Goal: Book appointment/travel/reservation

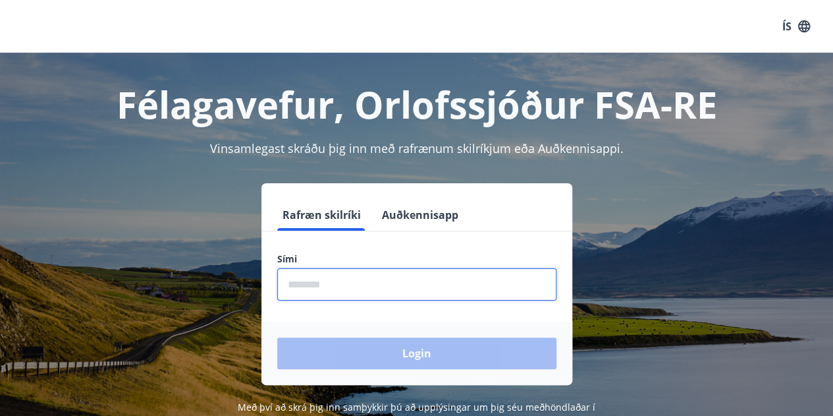
click at [313, 300] on input "phone" at bounding box center [416, 284] width 279 height 32
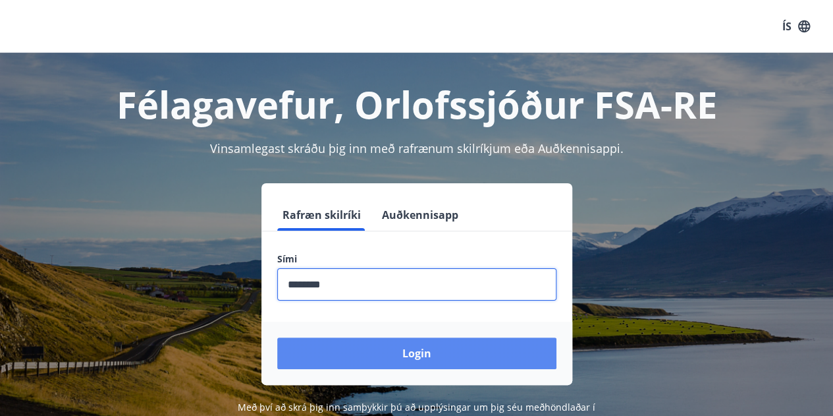
type input "********"
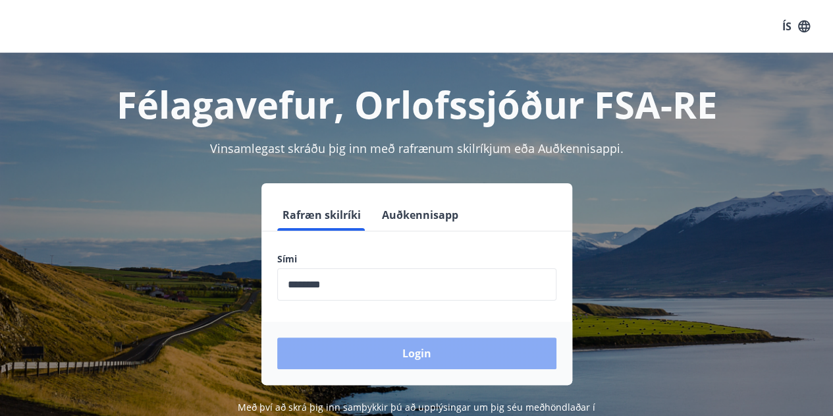
click at [408, 346] on button "Login" at bounding box center [416, 353] width 279 height 32
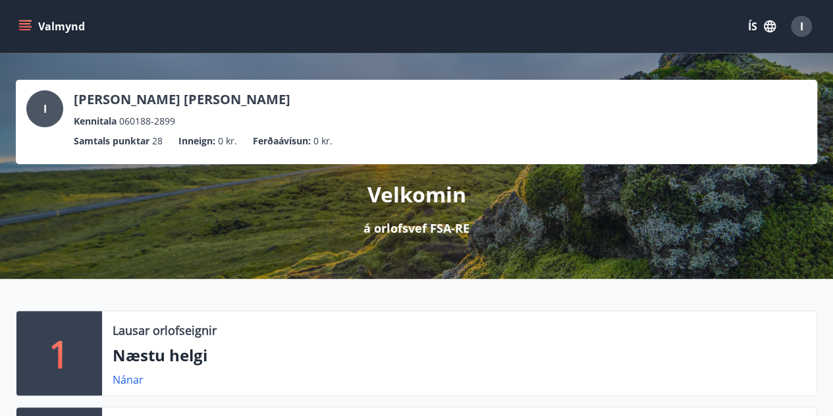
click at [26, 30] on icon "menu" at bounding box center [25, 29] width 12 height 1
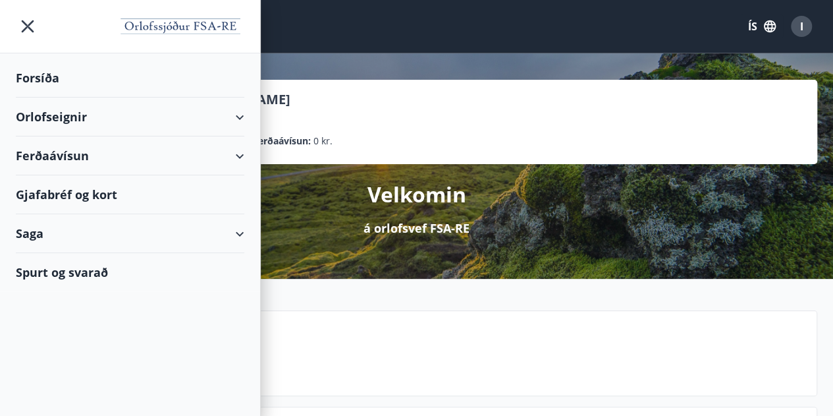
click at [234, 107] on div "Orlofseignir" at bounding box center [130, 116] width 229 height 39
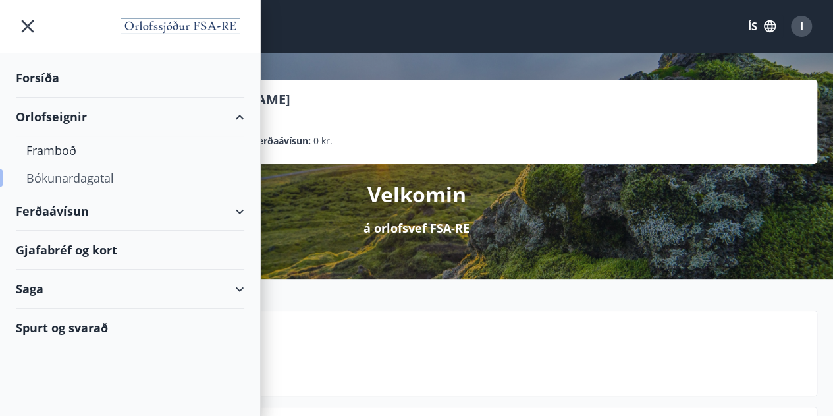
click at [68, 178] on div "Bókunardagatal" at bounding box center [129, 178] width 207 height 28
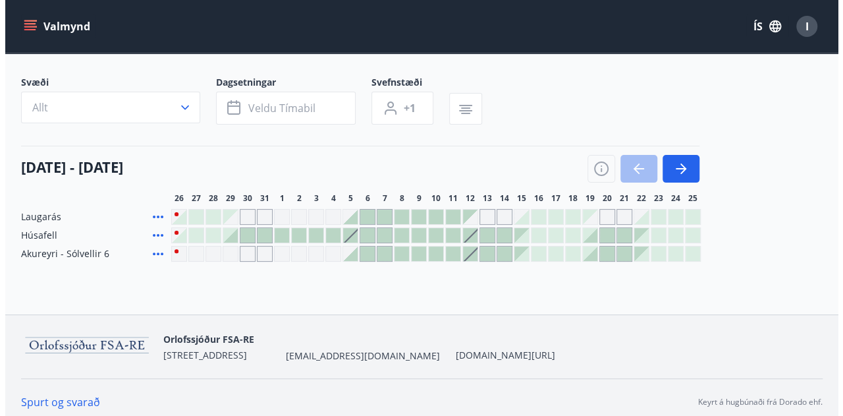
scroll to position [67, 0]
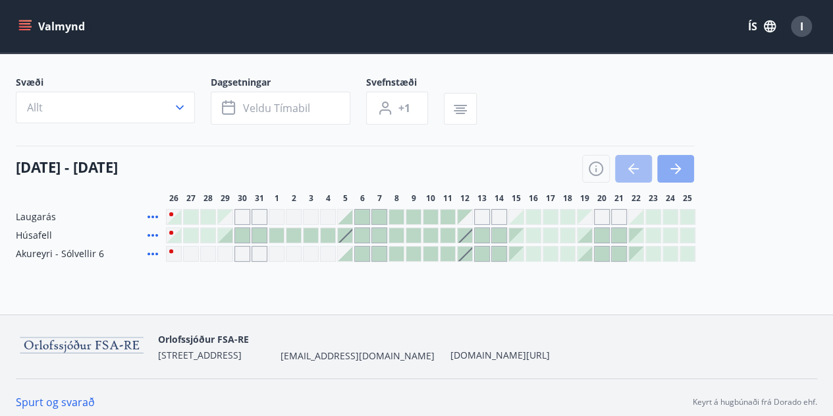
click at [668, 156] on button "button" at bounding box center [675, 169] width 37 height 28
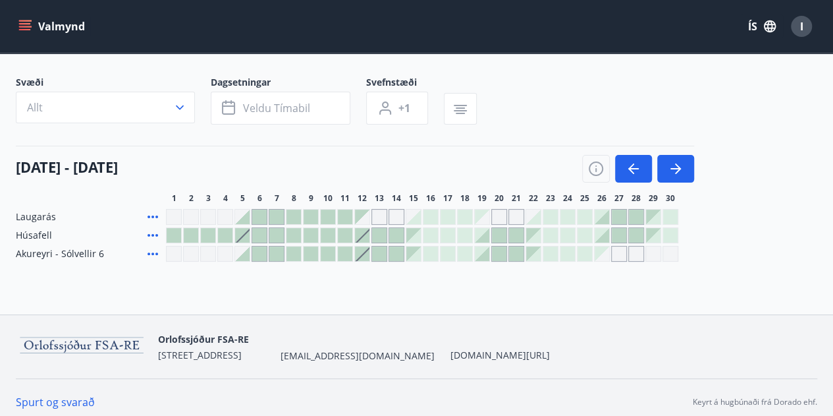
click at [365, 235] on div at bounding box center [362, 235] width 14 height 14
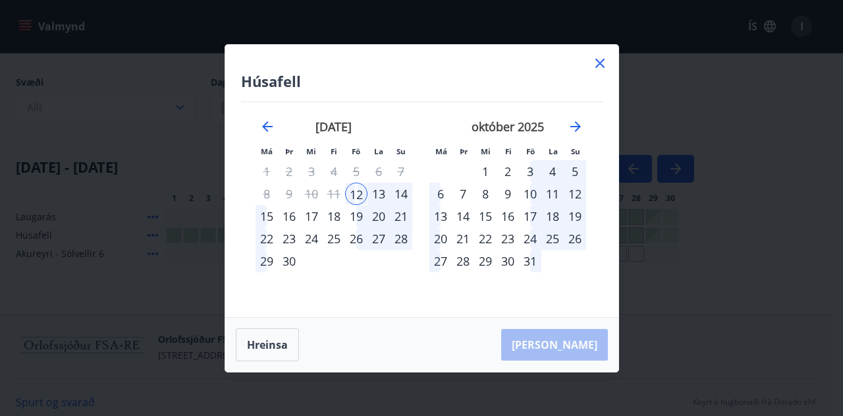
click at [355, 217] on div "19" at bounding box center [356, 216] width 22 height 22
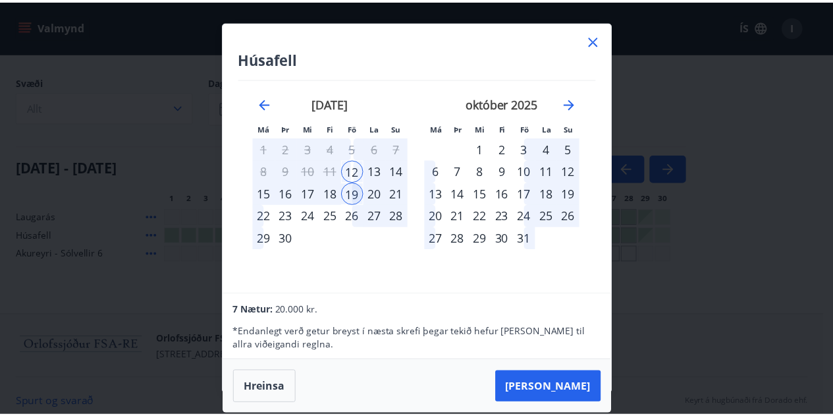
scroll to position [0, 0]
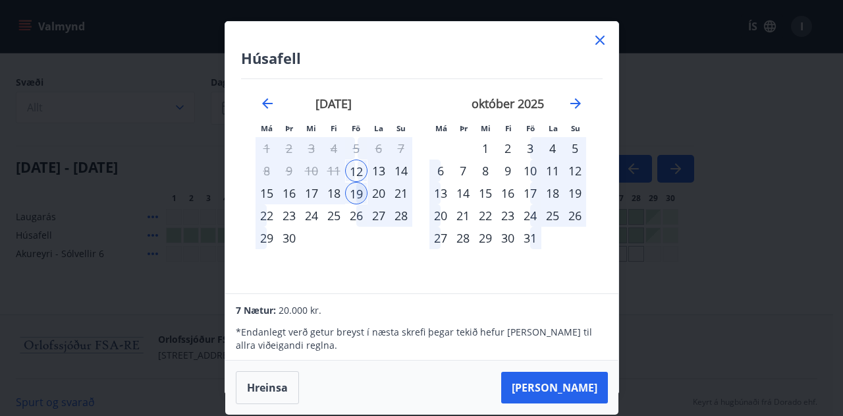
click at [606, 35] on icon at bounding box center [600, 40] width 16 height 16
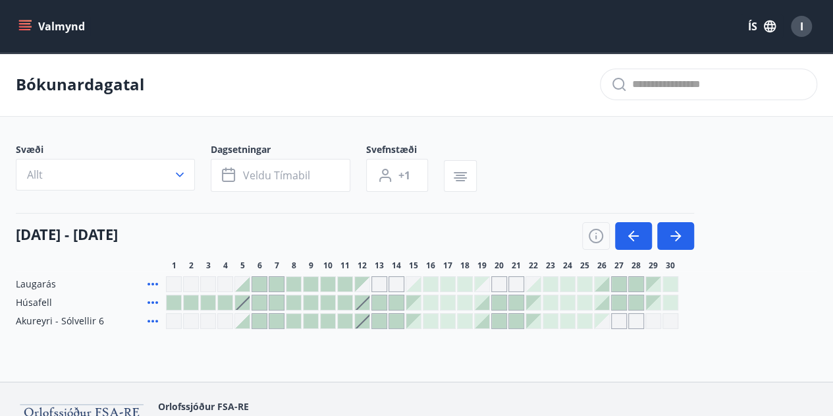
scroll to position [75, 0]
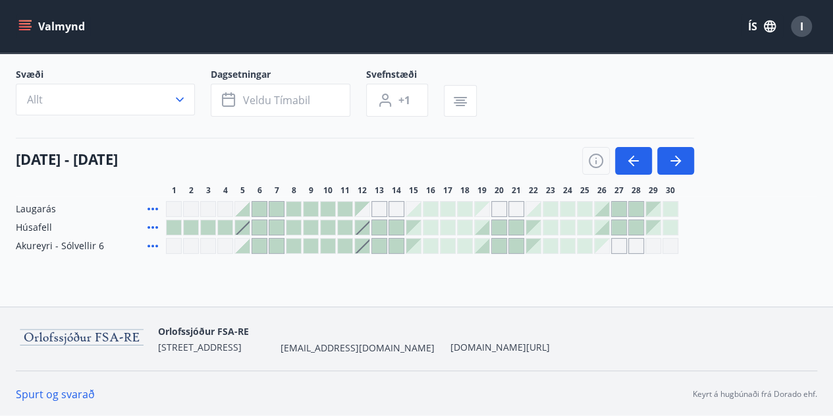
click at [328, 227] on div at bounding box center [328, 227] width 14 height 14
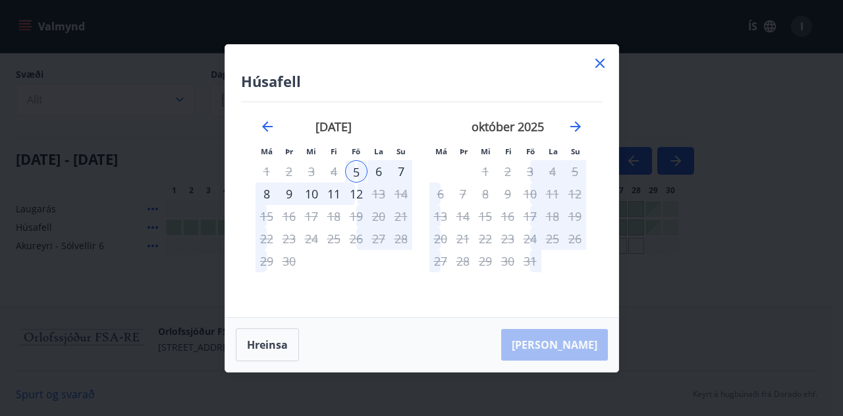
click at [599, 59] on icon at bounding box center [600, 63] width 16 height 16
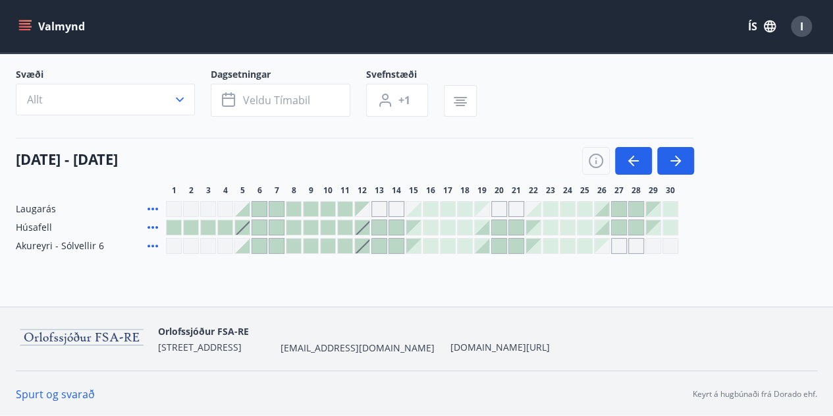
click at [518, 204] on div "Gráir dagar eru ekki bókanlegir" at bounding box center [516, 209] width 16 height 16
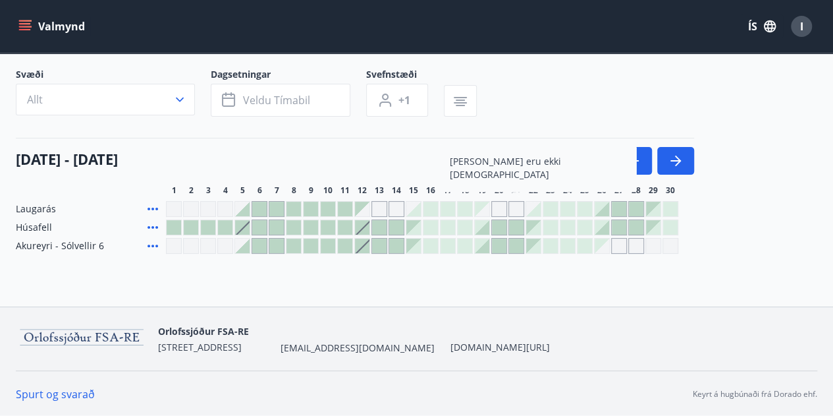
click at [489, 209] on div "Gráir dagar eru ekki bókanlegir" at bounding box center [482, 209] width 14 height 14
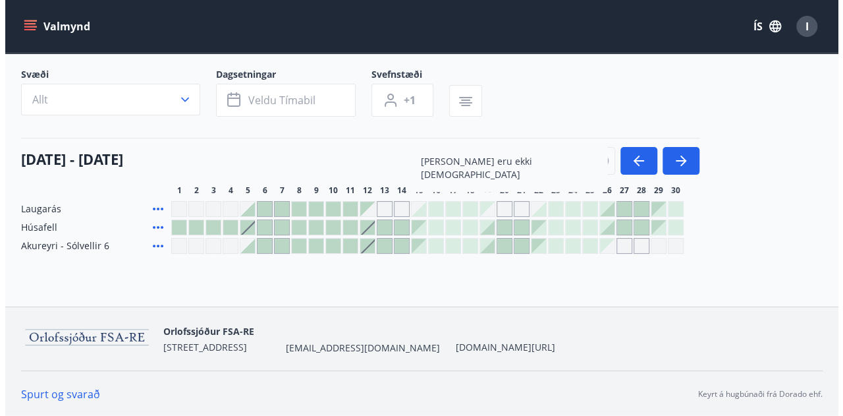
scroll to position [28, 0]
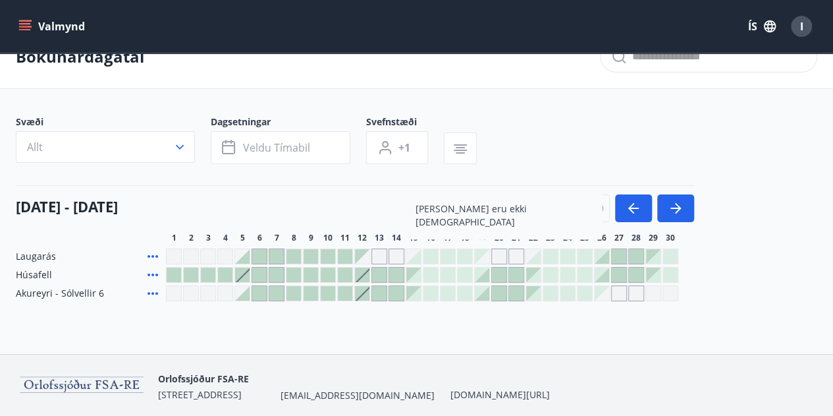
click at [682, 225] on div "[DATE] - [DATE] 1 2 3 4 5 6 7 8 9 10 11 12 13 14 15 16 17 18 19 20 21 22 23 24 …" at bounding box center [417, 214] width 802 height 58
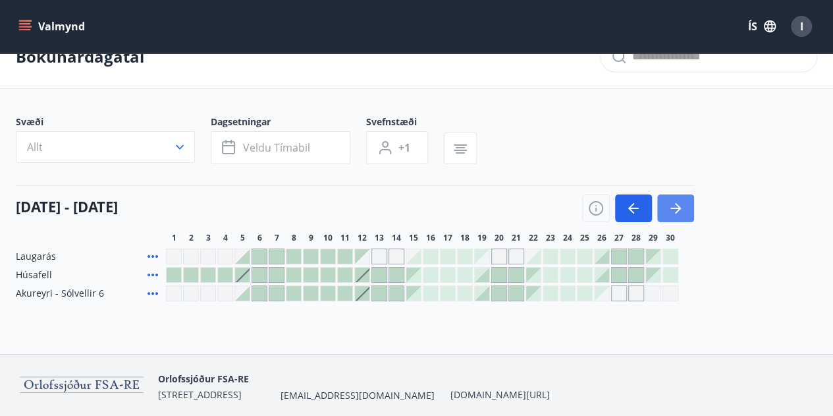
click at [682, 205] on icon "button" at bounding box center [676, 208] width 16 height 16
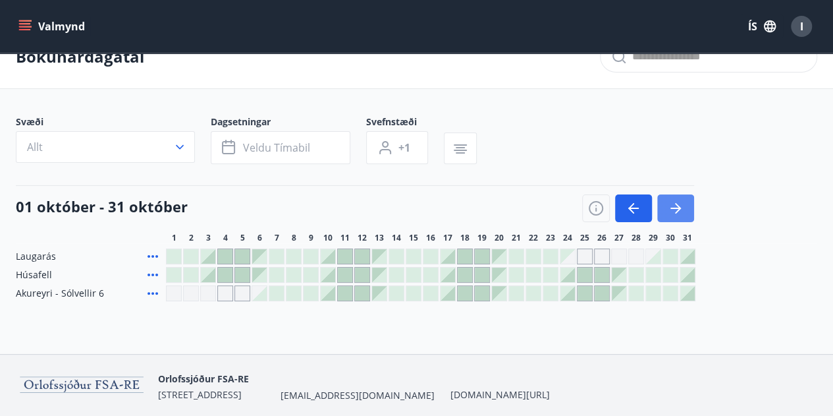
click at [676, 200] on icon "button" at bounding box center [676, 208] width 16 height 16
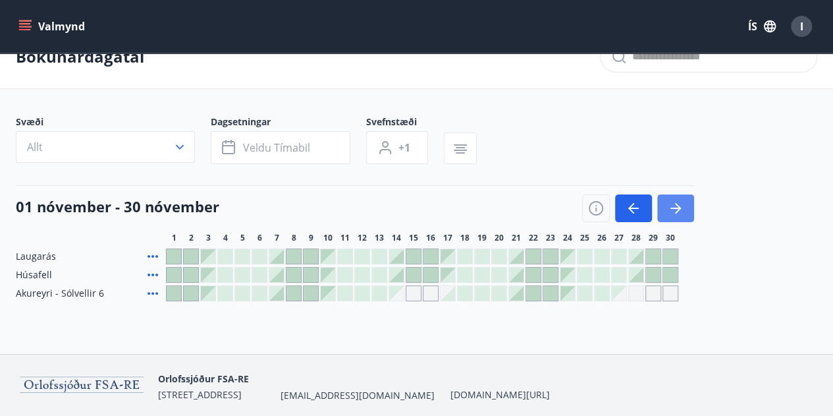
click at [676, 200] on icon "button" at bounding box center [676, 208] width 16 height 16
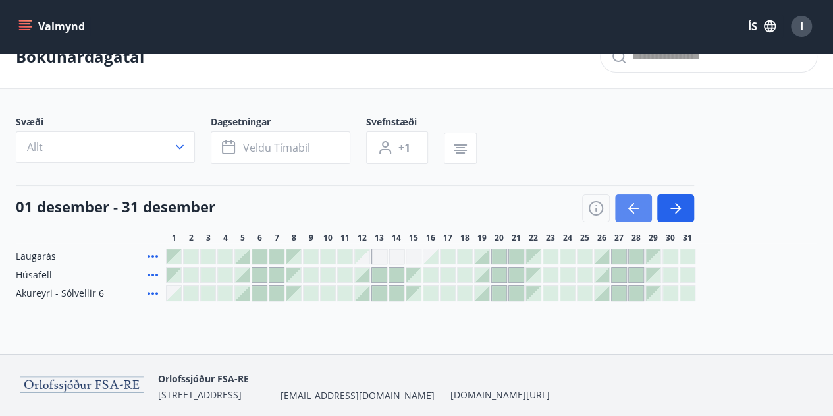
click at [626, 213] on icon "button" at bounding box center [634, 208] width 16 height 16
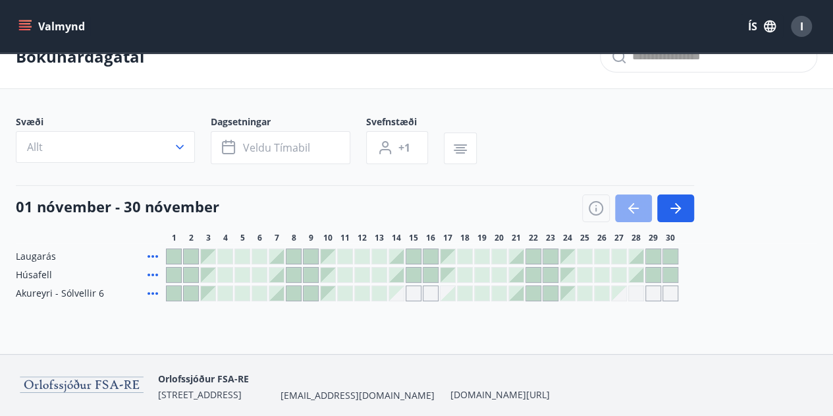
click at [626, 213] on icon "button" at bounding box center [634, 208] width 16 height 16
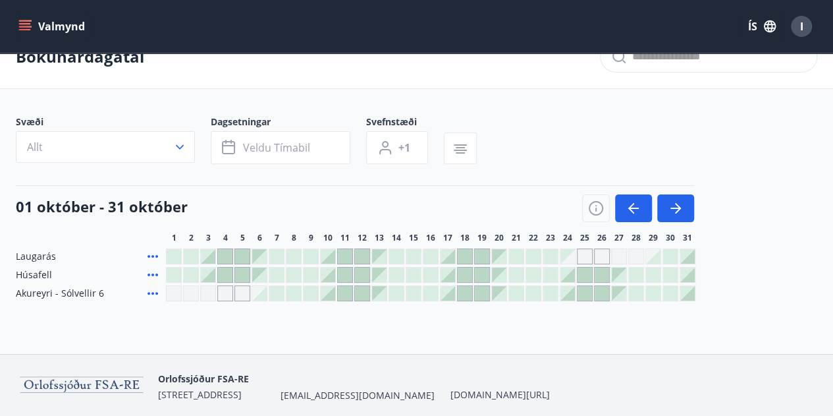
click at [570, 292] on div at bounding box center [567, 293] width 14 height 14
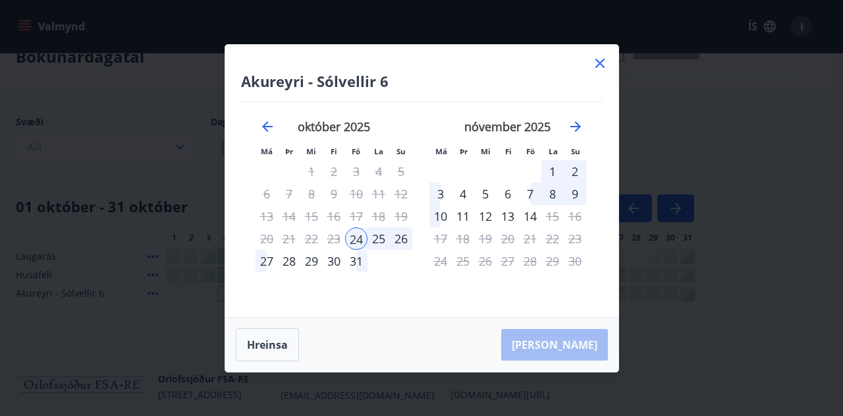
click at [292, 263] on div "28" at bounding box center [289, 261] width 22 height 22
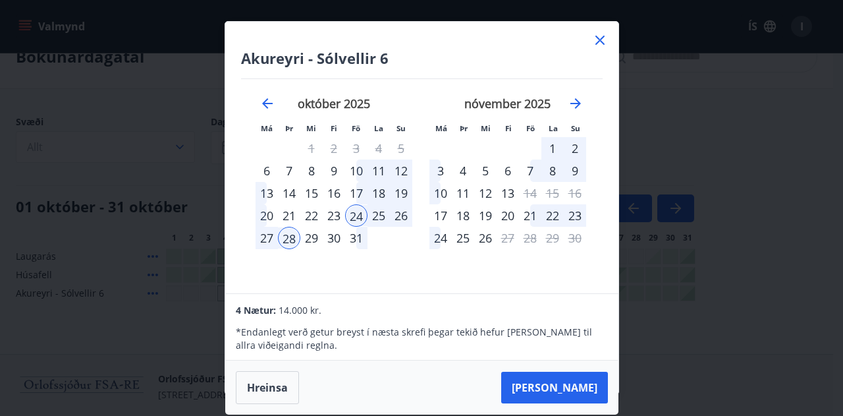
click at [599, 41] on icon at bounding box center [600, 40] width 16 height 16
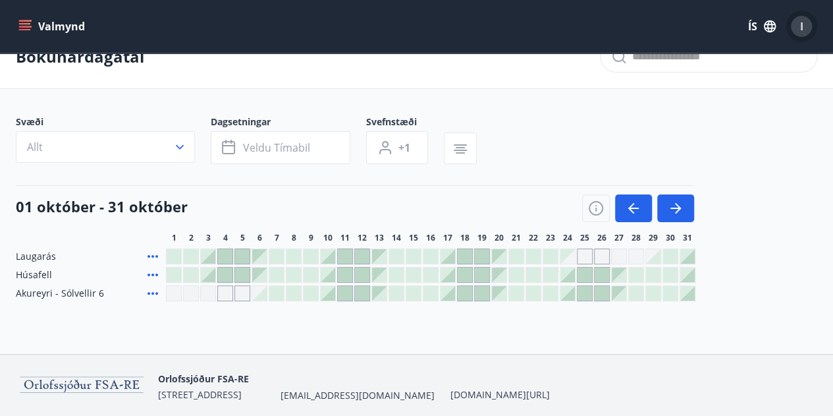
click at [800, 31] on span "I" at bounding box center [801, 26] width 3 height 14
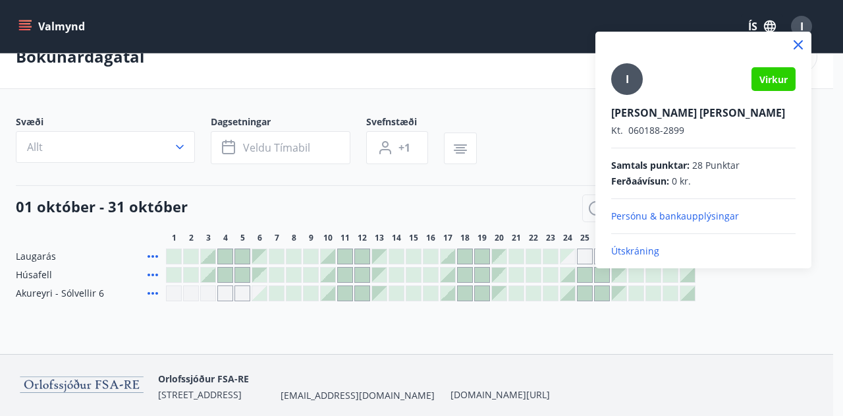
click at [642, 244] on p "Útskráning" at bounding box center [703, 250] width 184 height 13
